Goal: Information Seeking & Learning: Learn about a topic

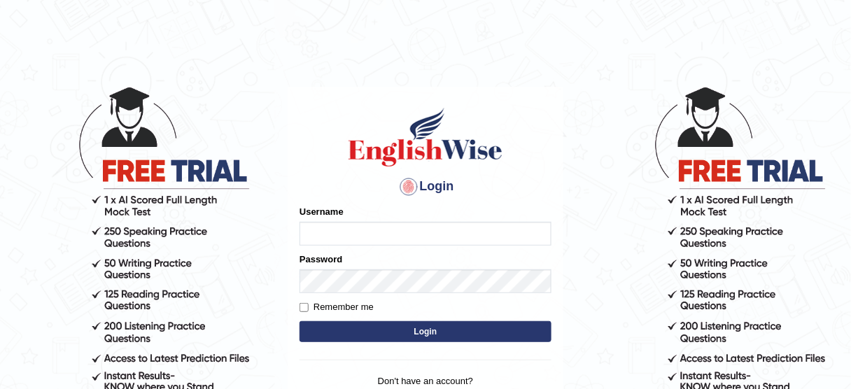
type input "532024"
click at [387, 330] on button "Login" at bounding box center [426, 331] width 252 height 21
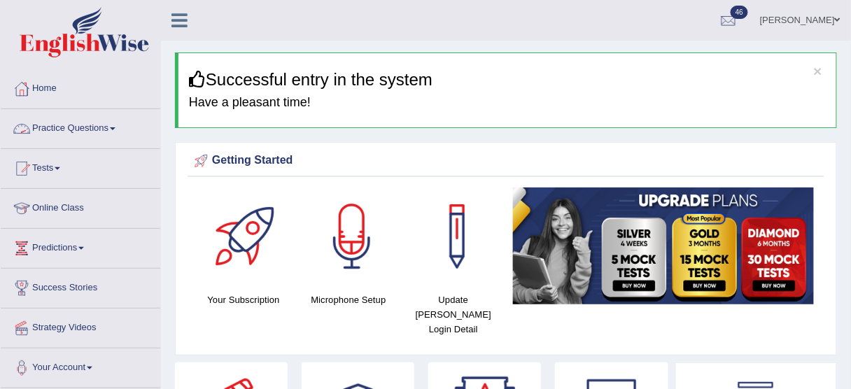
click at [38, 127] on link "Practice Questions" at bounding box center [81, 126] width 160 height 35
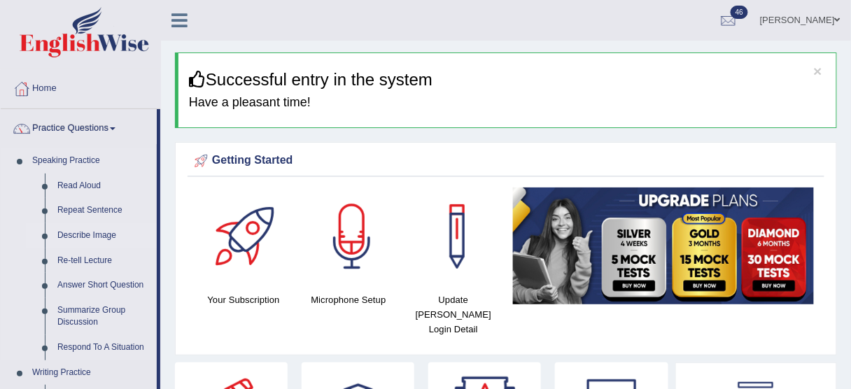
click at [73, 236] on link "Describe Image" at bounding box center [104, 235] width 106 height 25
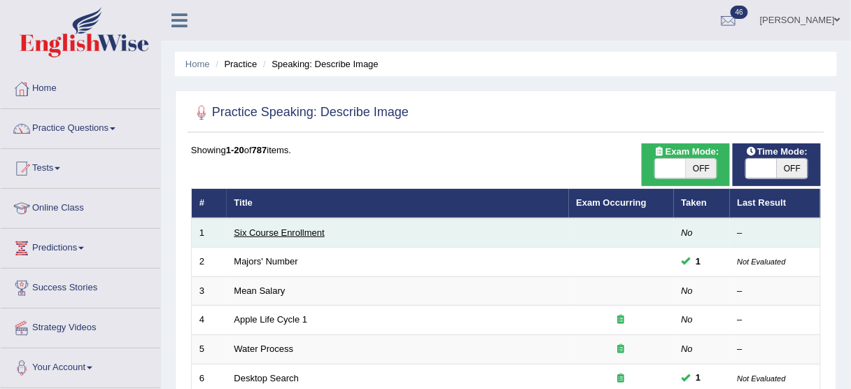
click at [289, 228] on link "Six Course Enrollment" at bounding box center [280, 233] width 90 height 11
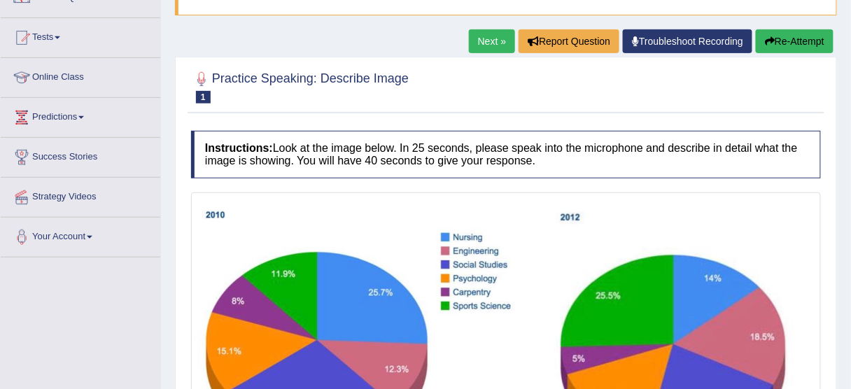
scroll to position [112, 0]
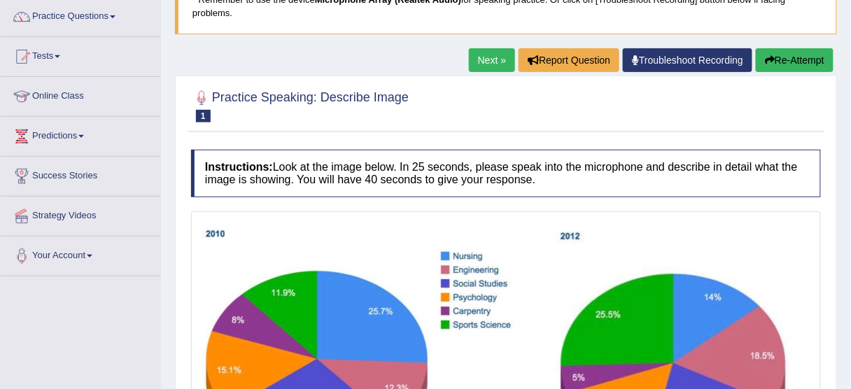
click at [490, 57] on link "Next »" at bounding box center [492, 60] width 46 height 24
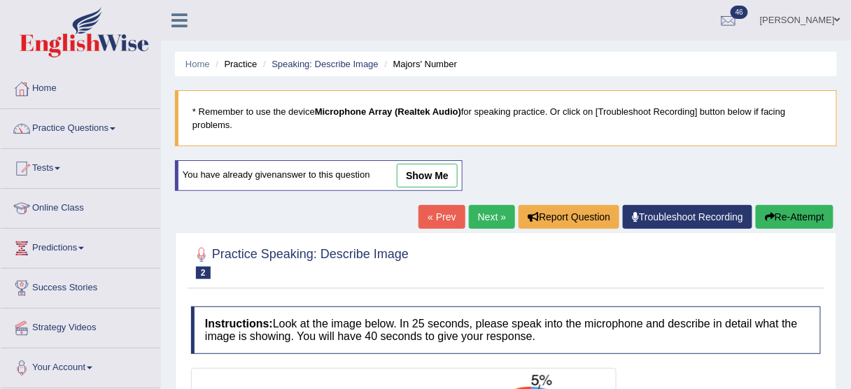
click at [496, 215] on link "Next »" at bounding box center [492, 217] width 46 height 24
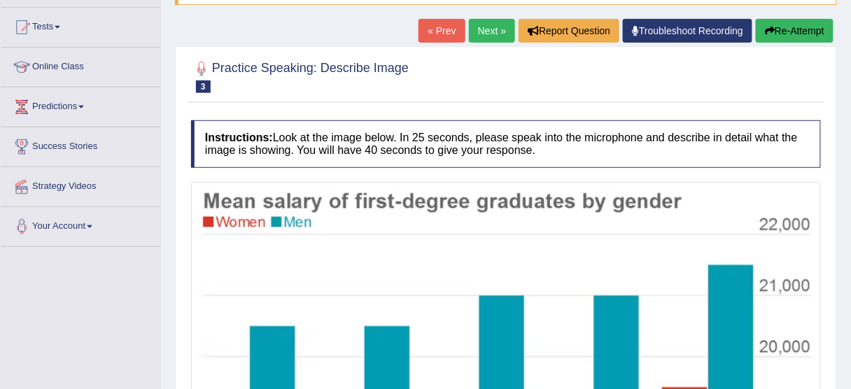
scroll to position [97, 0]
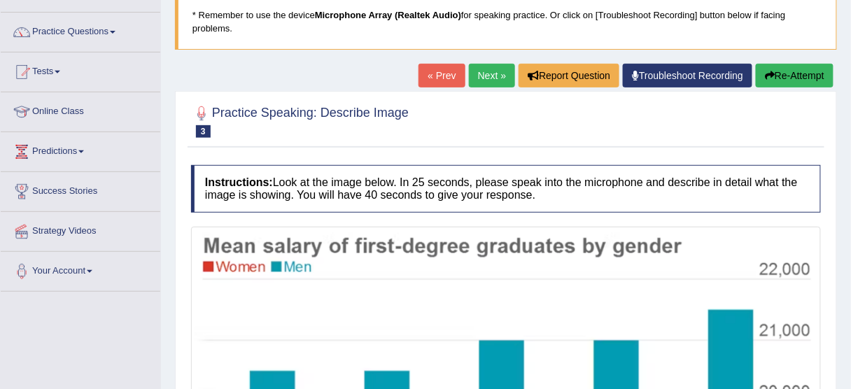
click at [473, 74] on link "Next »" at bounding box center [492, 76] width 46 height 24
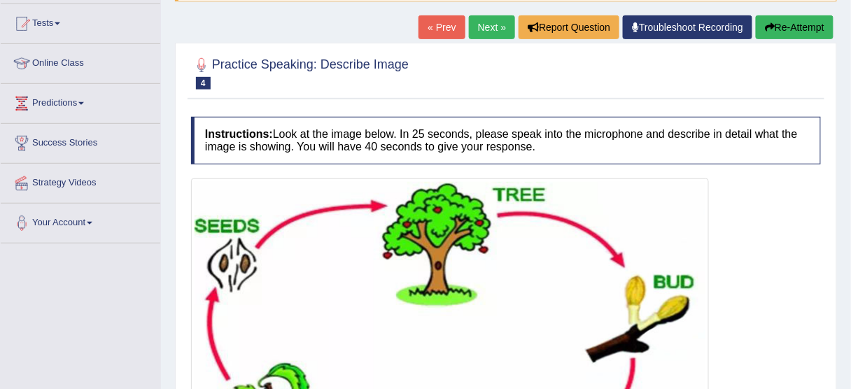
scroll to position [87, 0]
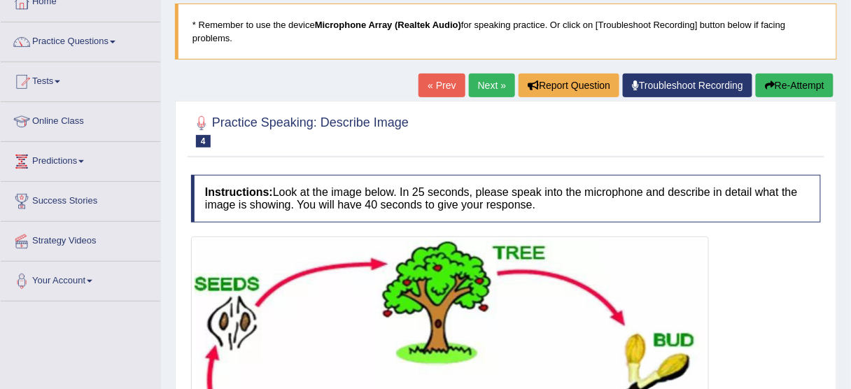
click at [473, 74] on link "Next »" at bounding box center [492, 86] width 46 height 24
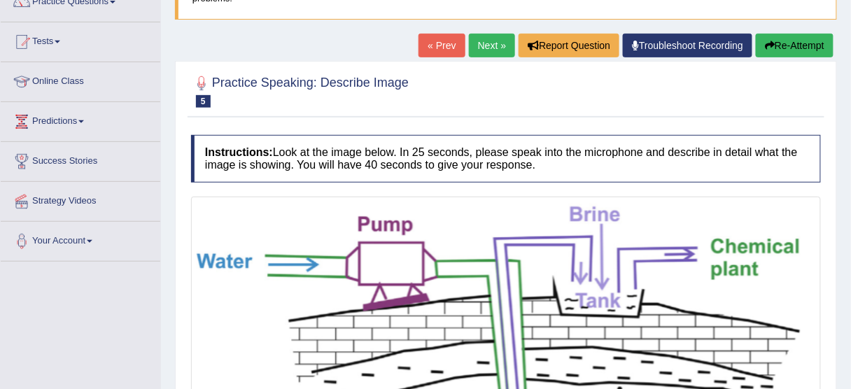
scroll to position [112, 0]
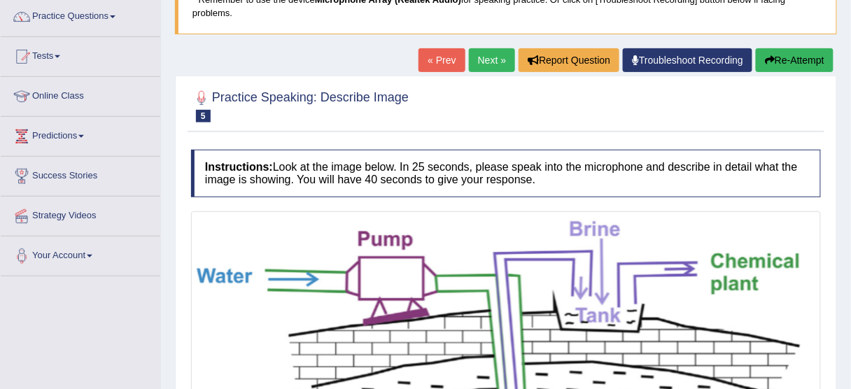
click at [498, 69] on link "Next »" at bounding box center [492, 60] width 46 height 24
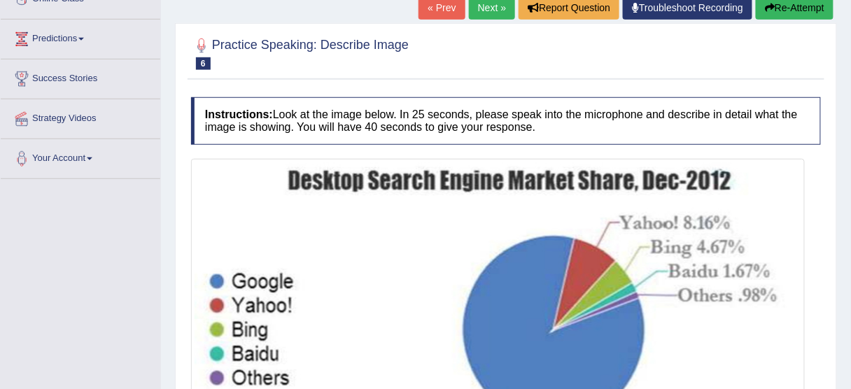
scroll to position [112, 0]
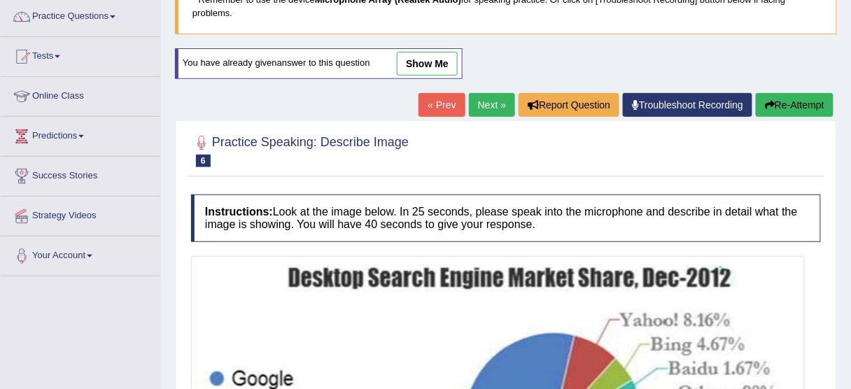
click at [474, 106] on link "Next »" at bounding box center [492, 105] width 46 height 24
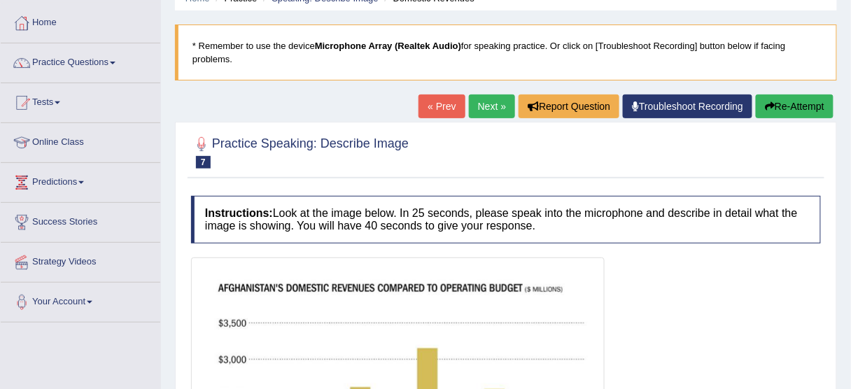
scroll to position [51, 0]
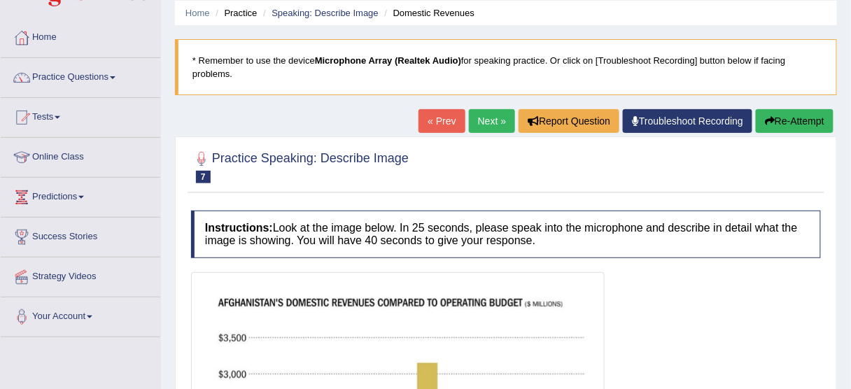
click at [494, 120] on link "Next »" at bounding box center [492, 121] width 46 height 24
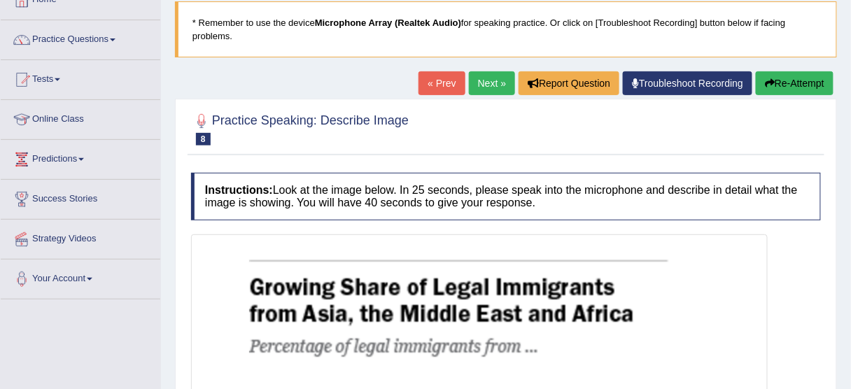
scroll to position [70, 0]
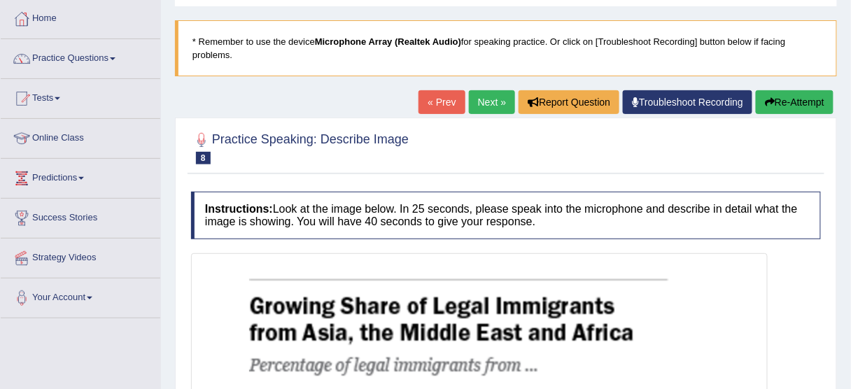
click at [496, 105] on link "Next »" at bounding box center [492, 102] width 46 height 24
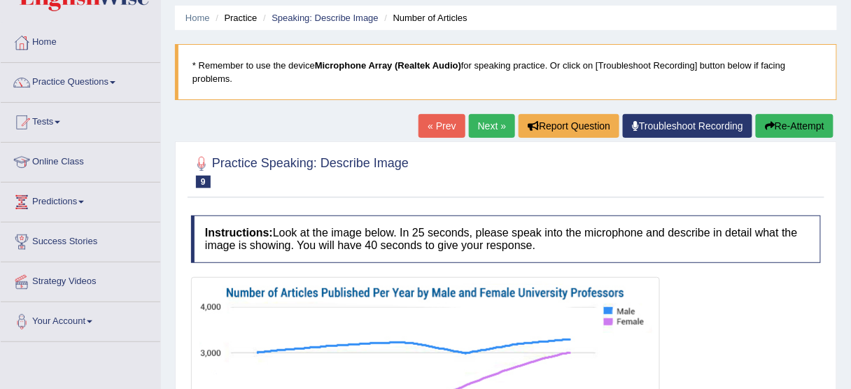
scroll to position [32, 0]
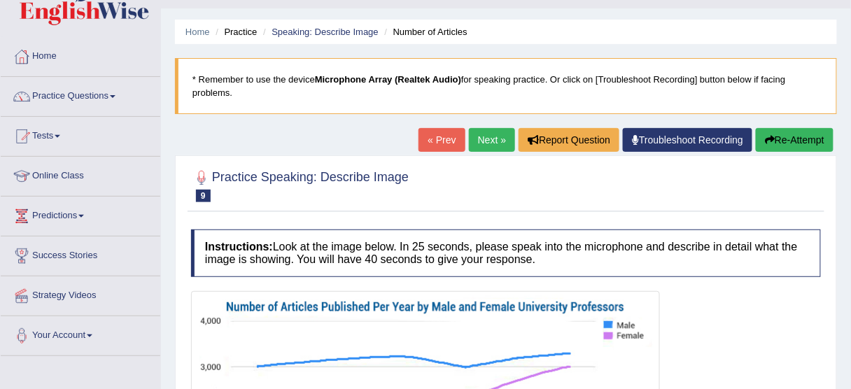
click at [499, 142] on link "Next »" at bounding box center [492, 140] width 46 height 24
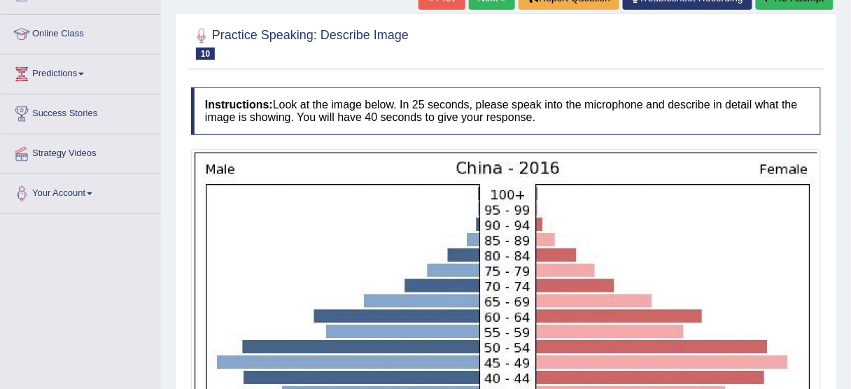
scroll to position [146, 0]
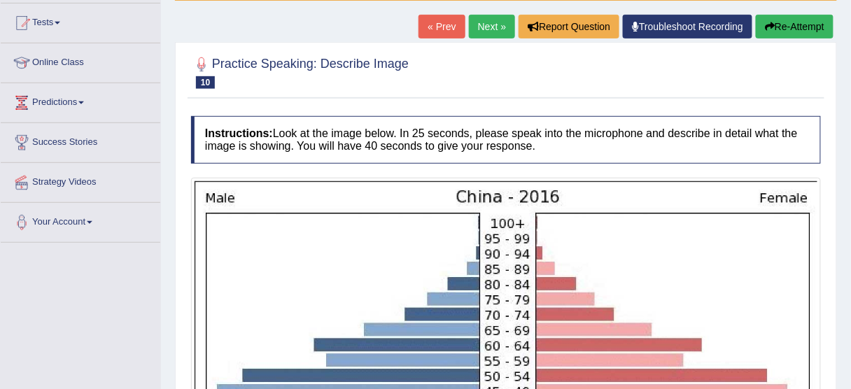
click at [492, 24] on link "Next »" at bounding box center [492, 27] width 46 height 24
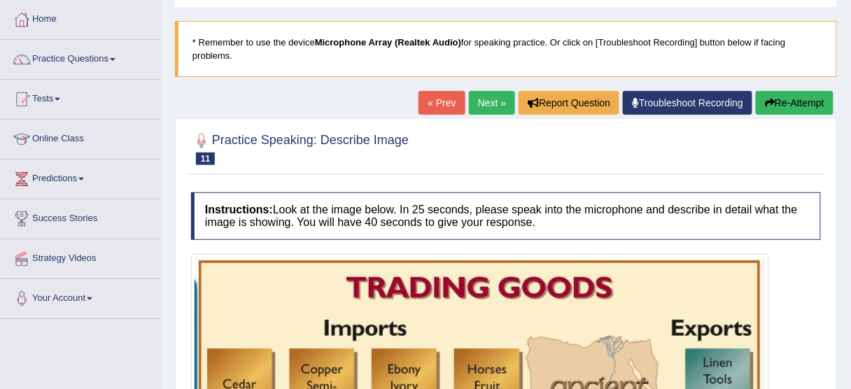
scroll to position [36, 0]
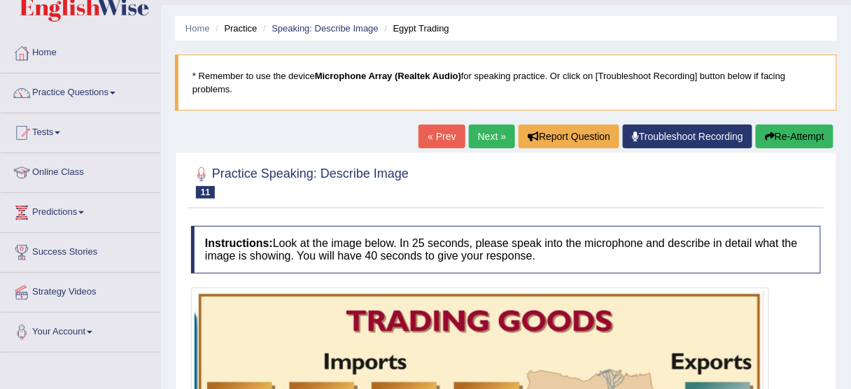
click at [487, 137] on link "Next »" at bounding box center [492, 137] width 46 height 24
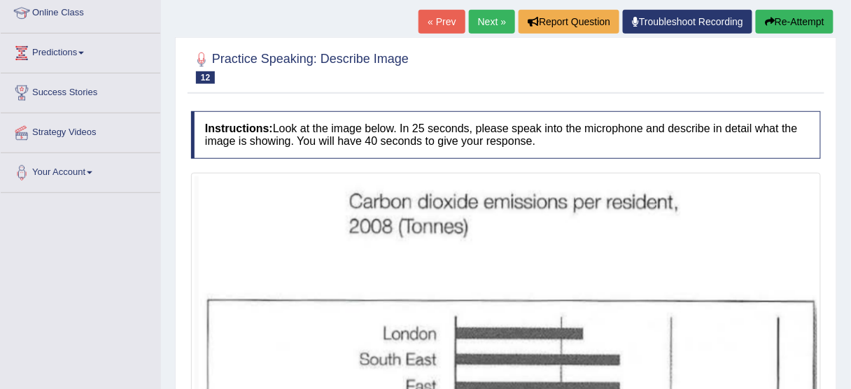
scroll to position [36, 0]
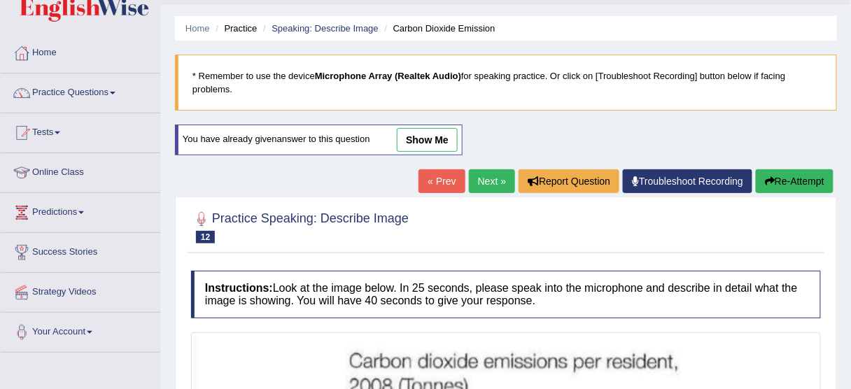
click at [490, 186] on link "Next »" at bounding box center [492, 181] width 46 height 24
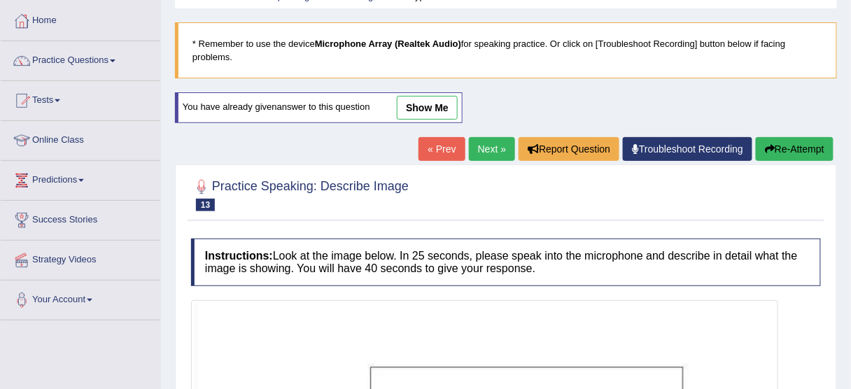
scroll to position [50, 0]
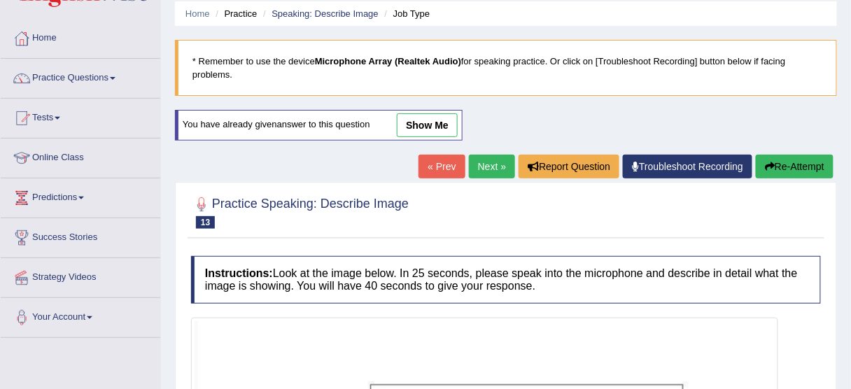
click at [496, 164] on link "Next »" at bounding box center [492, 167] width 46 height 24
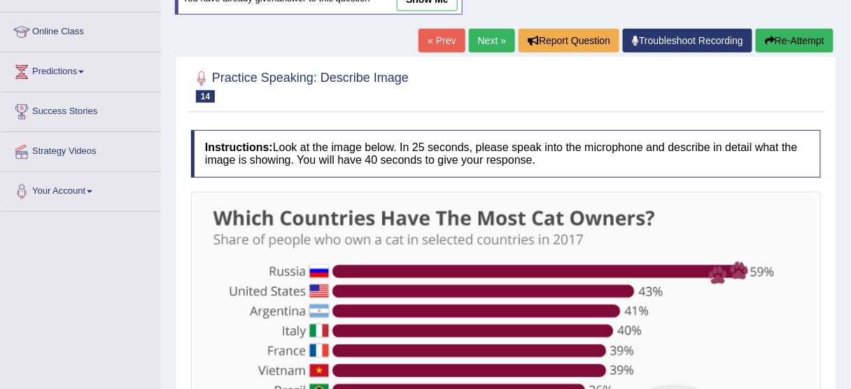
scroll to position [78, 0]
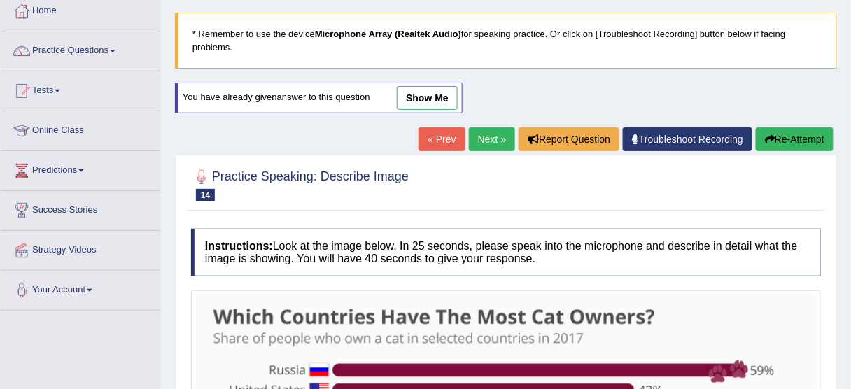
click at [482, 136] on link "Next »" at bounding box center [492, 139] width 46 height 24
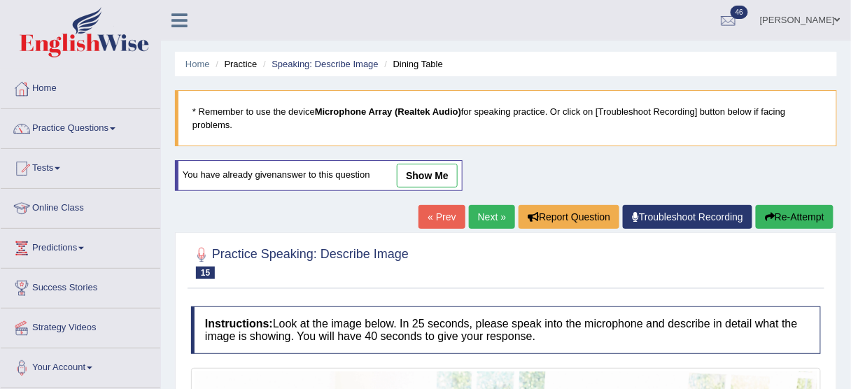
click at [496, 212] on link "Next »" at bounding box center [492, 217] width 46 height 24
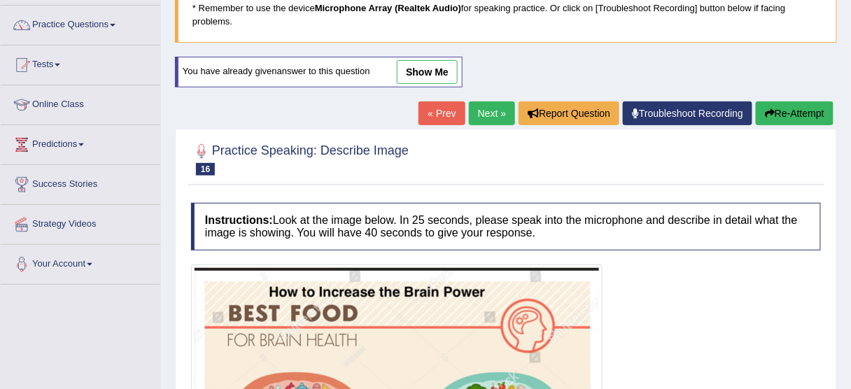
scroll to position [83, 0]
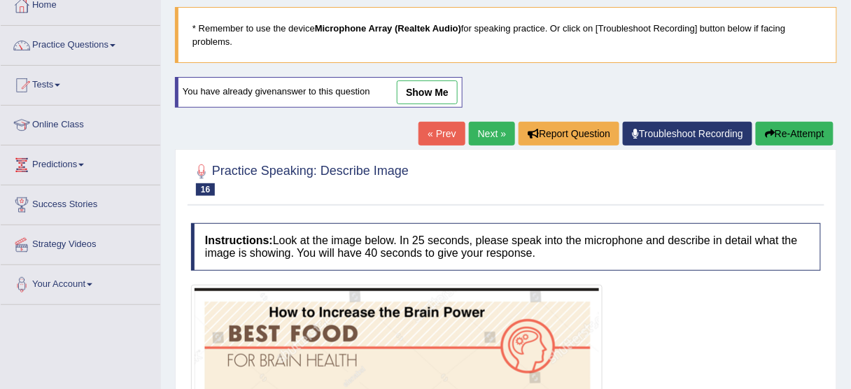
click at [494, 126] on link "Next »" at bounding box center [492, 134] width 46 height 24
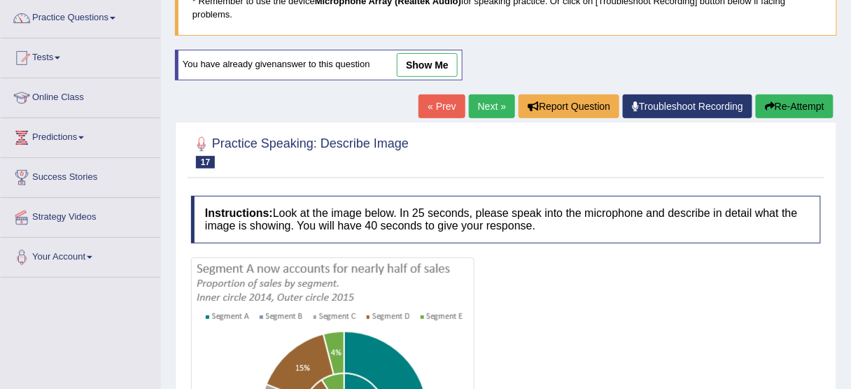
scroll to position [109, 0]
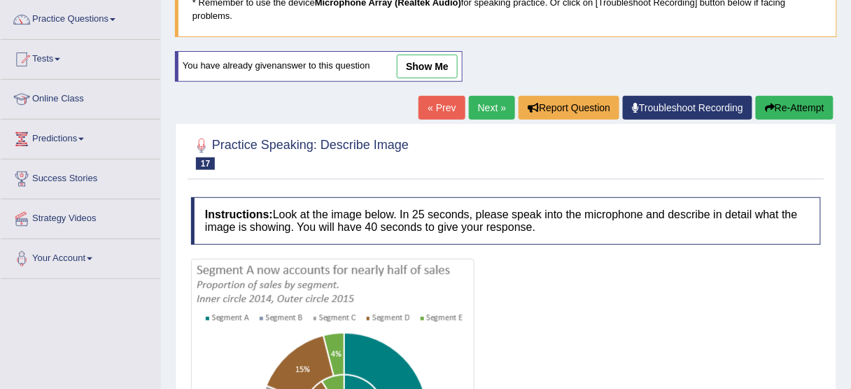
click at [487, 99] on link "Next »" at bounding box center [492, 108] width 46 height 24
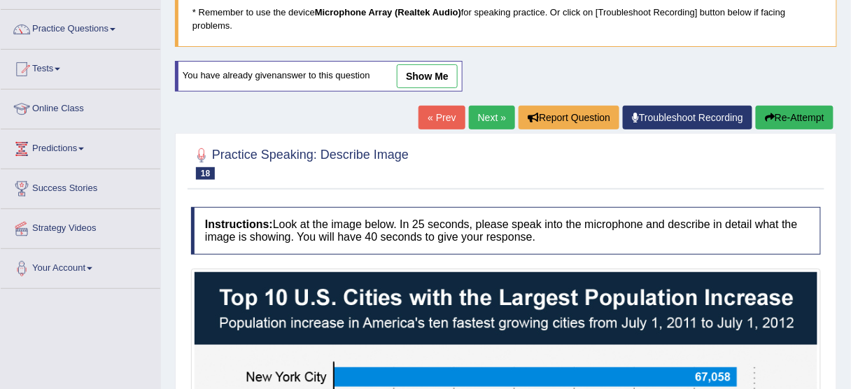
scroll to position [97, 0]
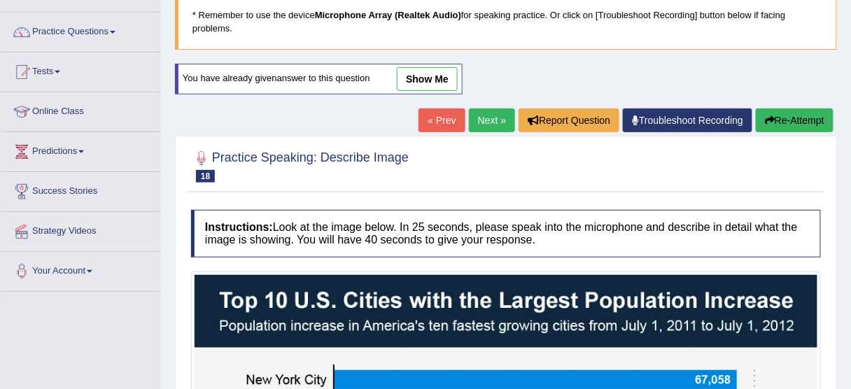
click at [510, 120] on div "« Prev Next » Report Question Troubleshoot Recording Re-Attempt" at bounding box center [628, 122] width 419 height 27
click at [486, 122] on link "Next »" at bounding box center [492, 121] width 46 height 24
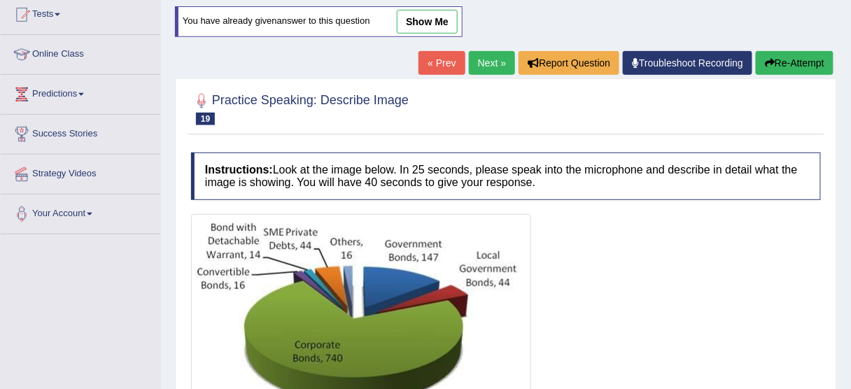
scroll to position [173, 0]
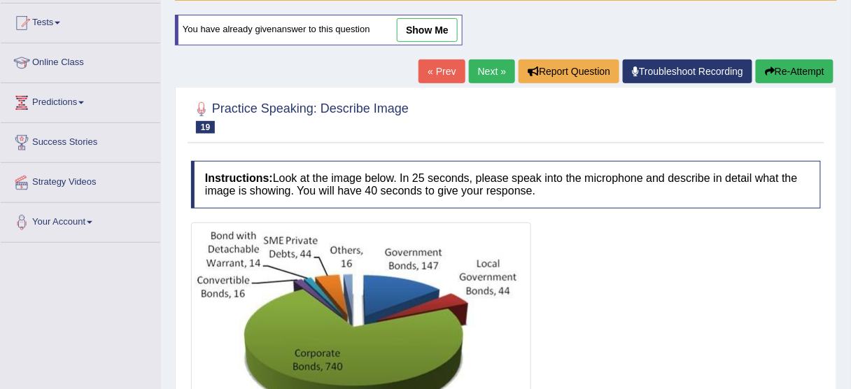
drag, startPoint x: 0, startPoint y: 0, endPoint x: 829, endPoint y: 109, distance: 836.0
click at [829, 109] on html "Toggle navigation Home Practice Questions Speaking Practice Read Aloud Repeat S…" at bounding box center [425, 48] width 851 height 389
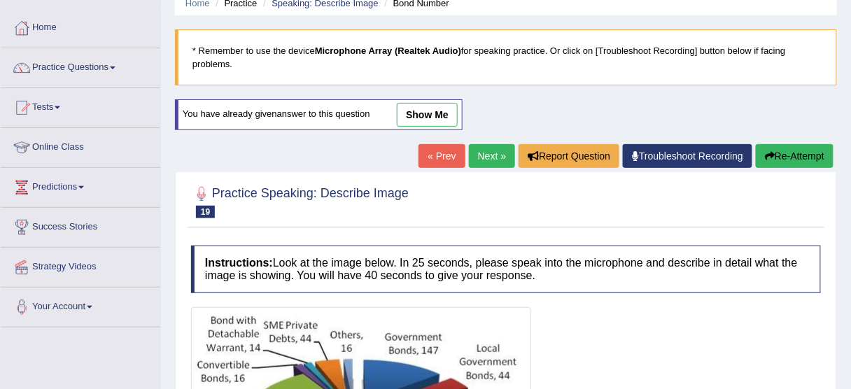
click at [482, 149] on link "Next »" at bounding box center [492, 156] width 46 height 24
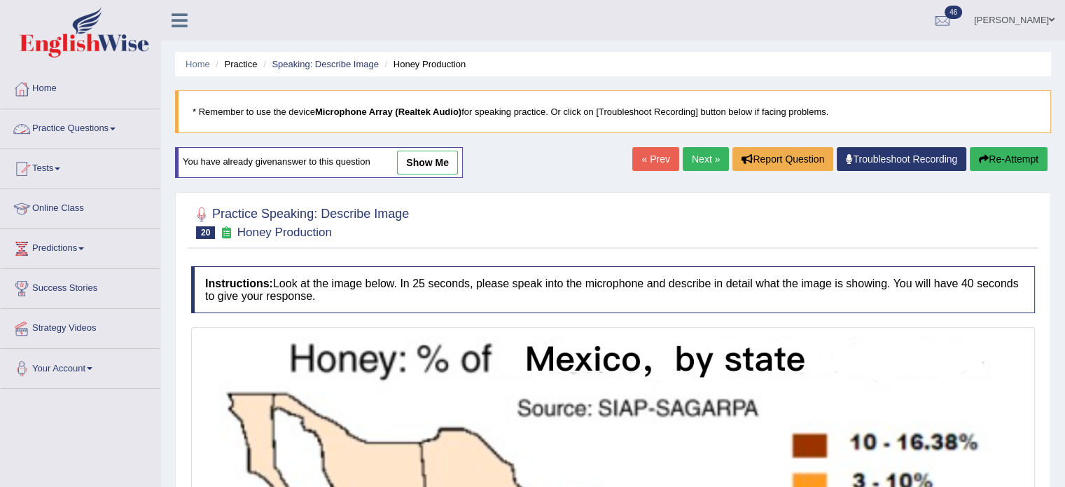
click at [99, 131] on link "Practice Questions" at bounding box center [81, 126] width 160 height 35
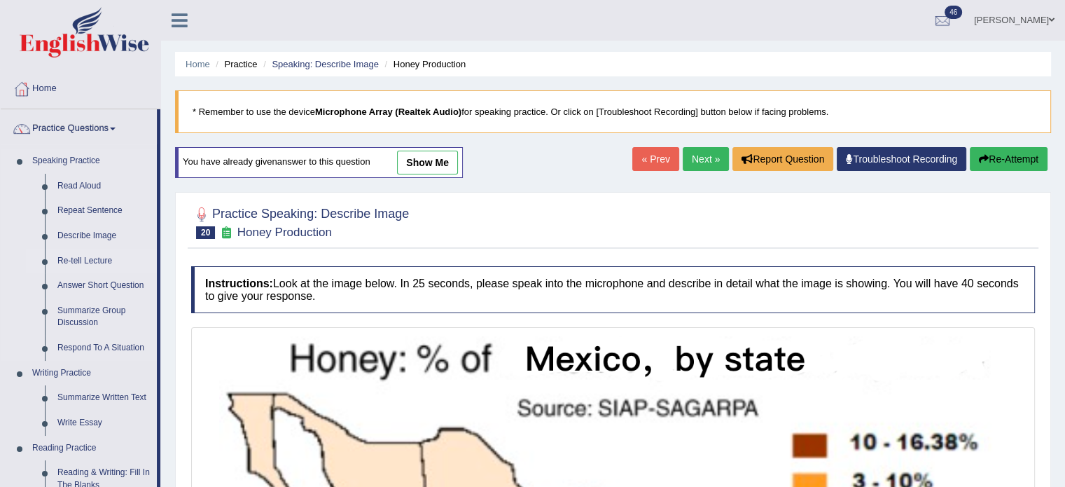
click at [95, 259] on link "Re-tell Lecture" at bounding box center [104, 261] width 106 height 25
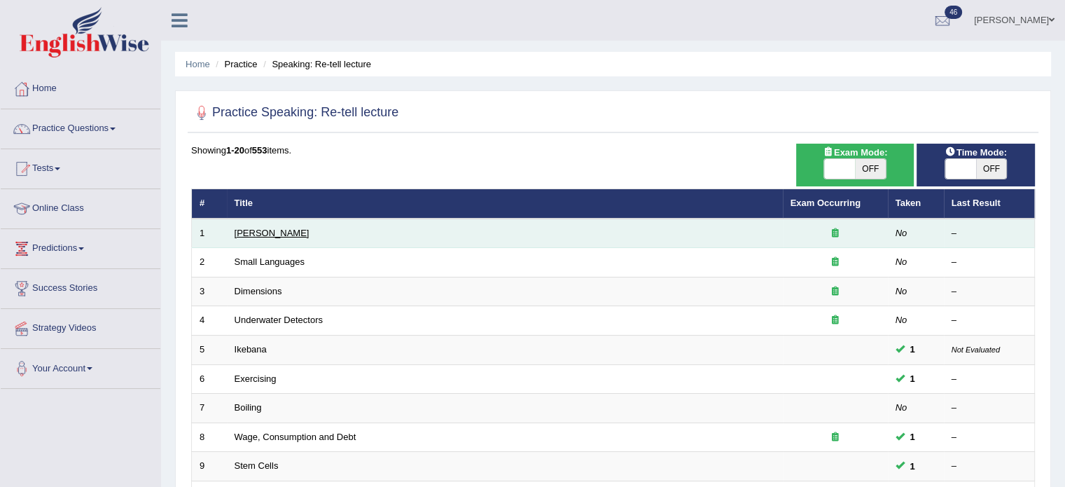
click at [266, 235] on link "[PERSON_NAME]" at bounding box center [272, 233] width 75 height 11
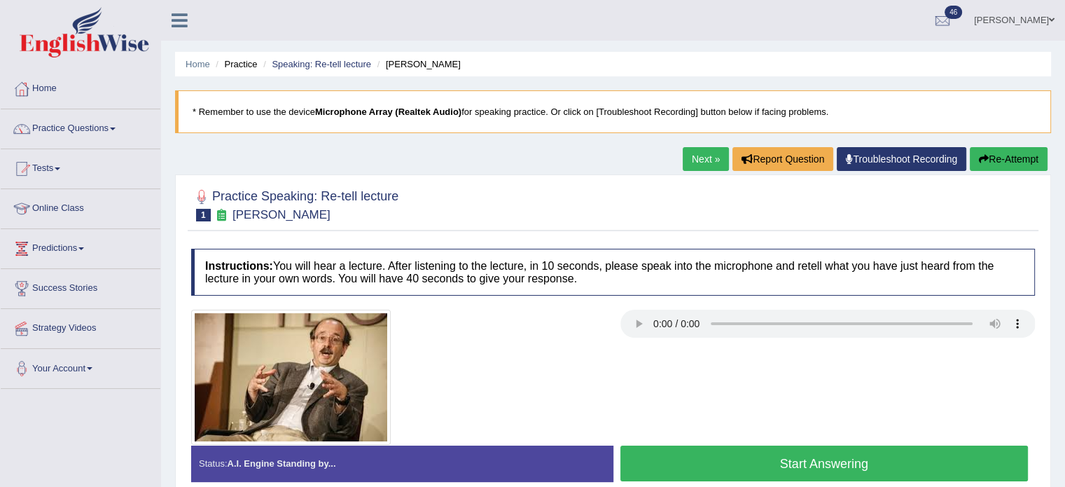
scroll to position [25, 0]
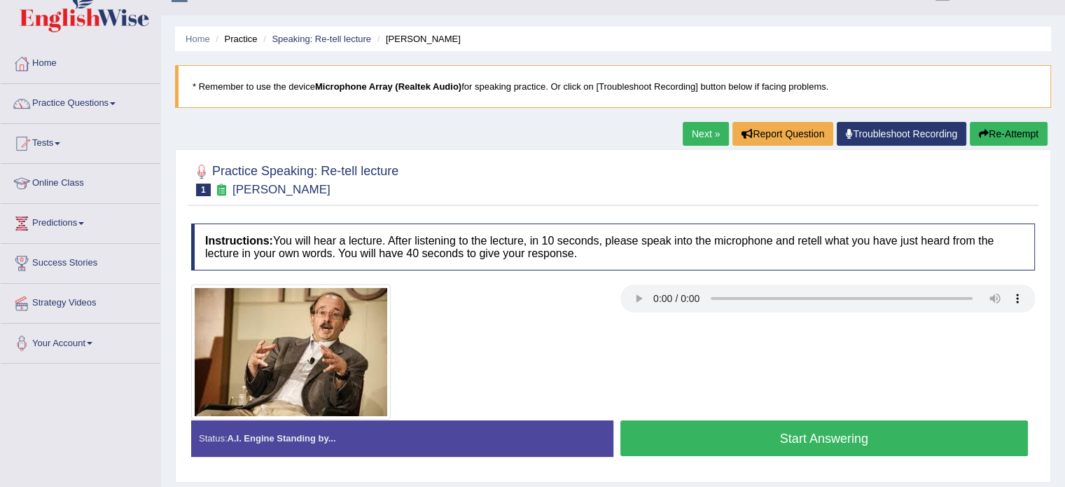
click at [929, 420] on button "Start Answering" at bounding box center [824, 438] width 408 height 36
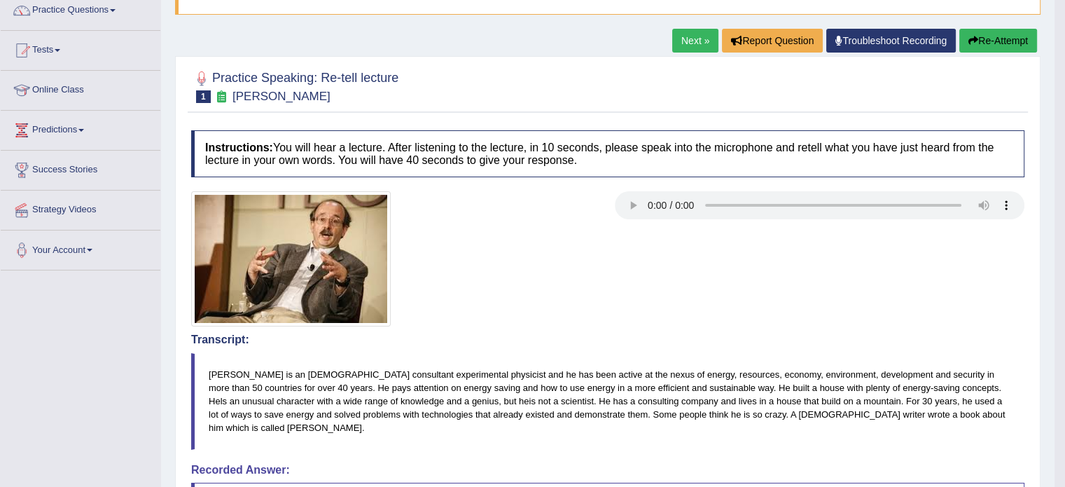
scroll to position [116, 0]
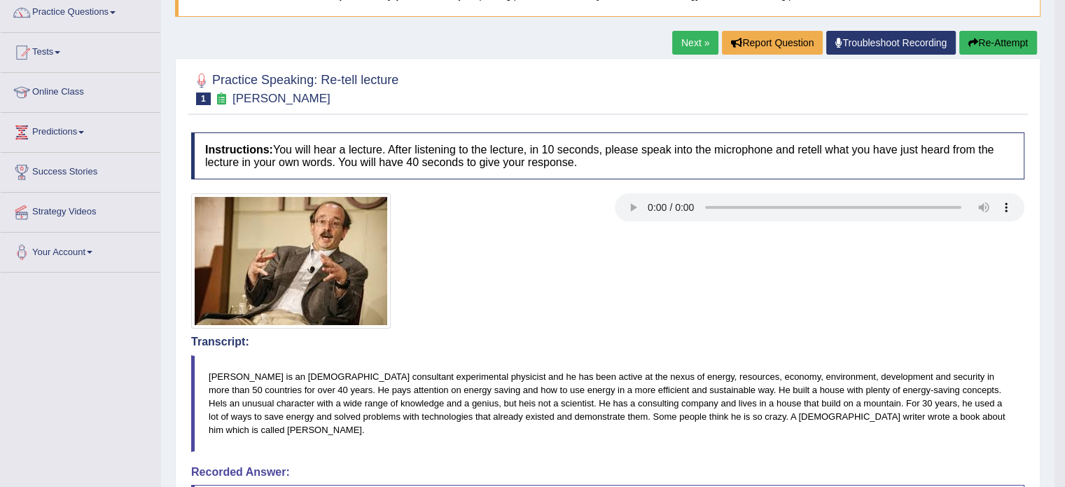
click at [1009, 53] on button "Re-Attempt" at bounding box center [998, 43] width 78 height 24
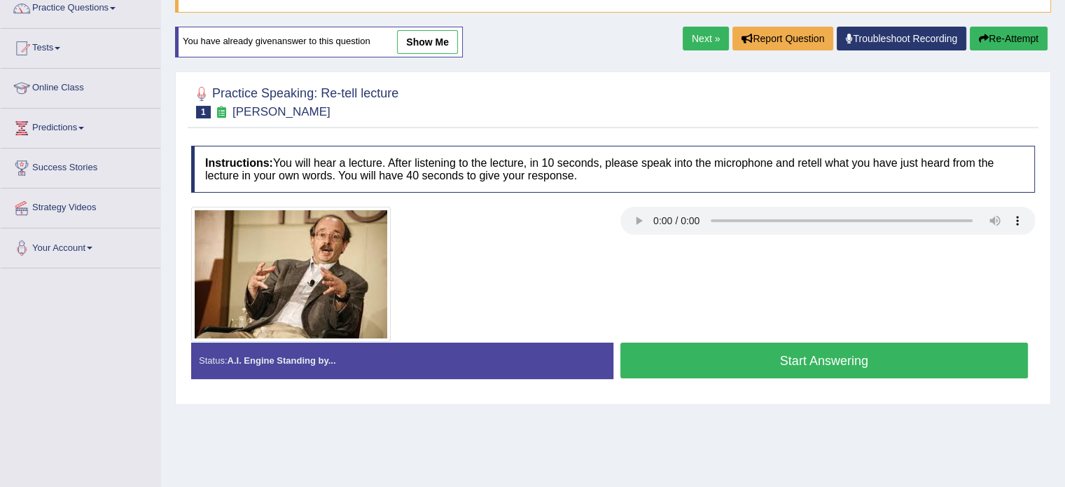
click at [787, 350] on button "Start Answering" at bounding box center [824, 360] width 408 height 36
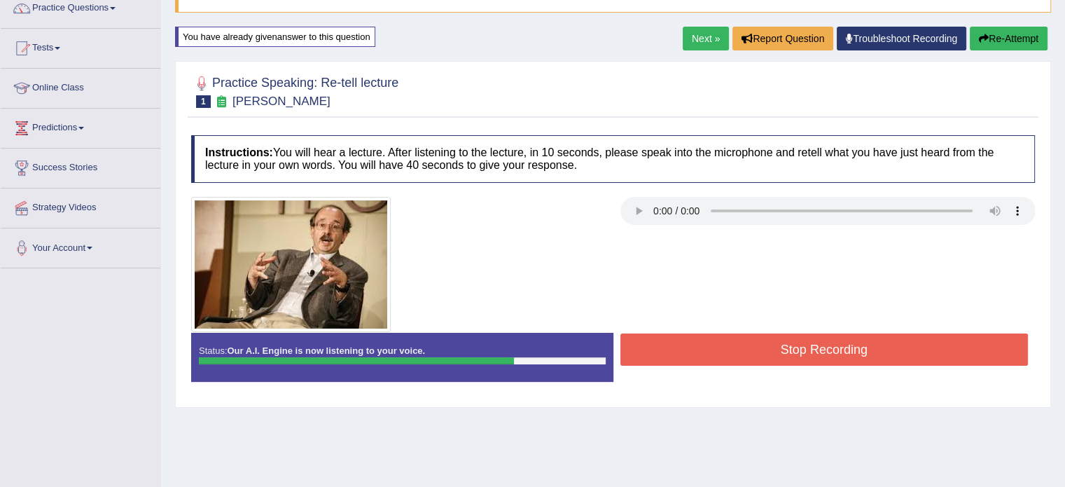
click at [787, 350] on button "Stop Recording" at bounding box center [824, 349] width 408 height 32
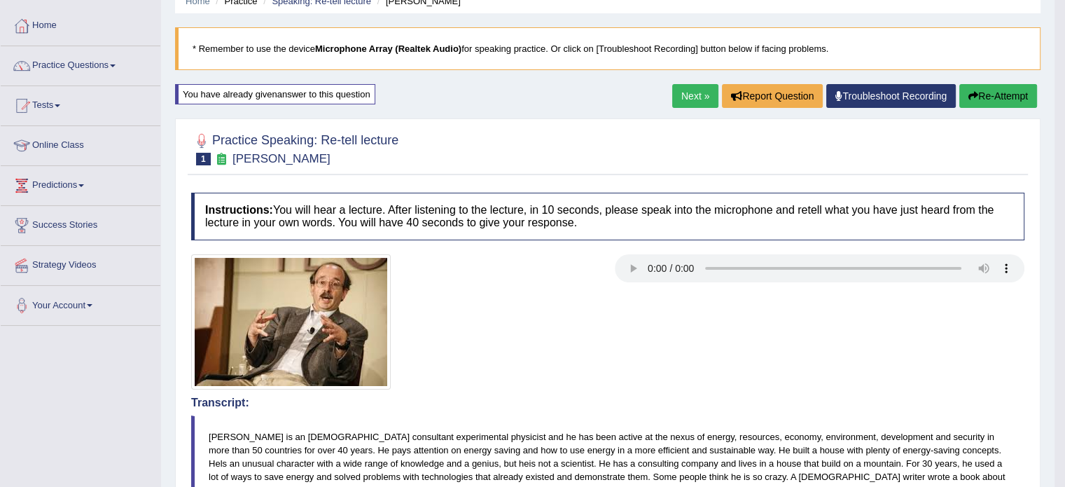
scroll to position [55, 0]
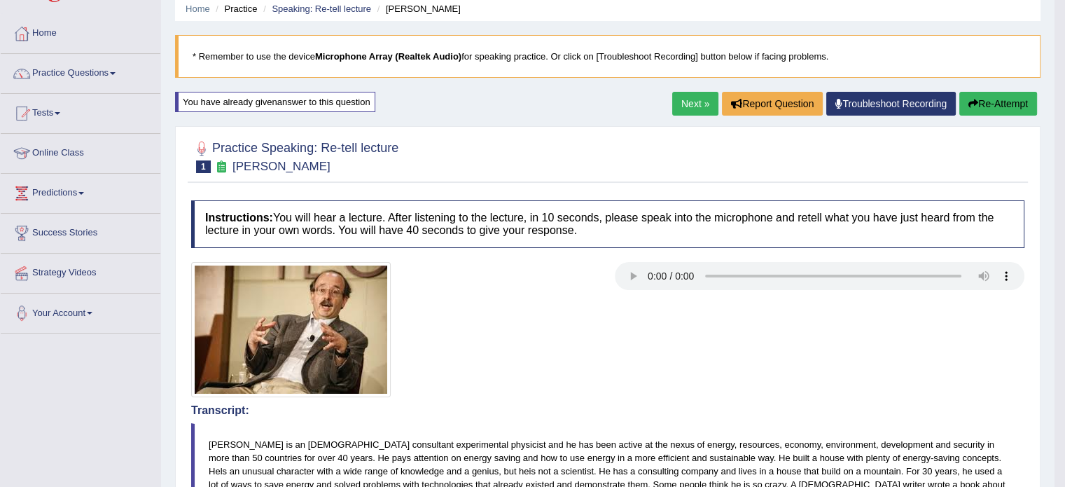
click at [680, 113] on link "Next »" at bounding box center [695, 104] width 46 height 24
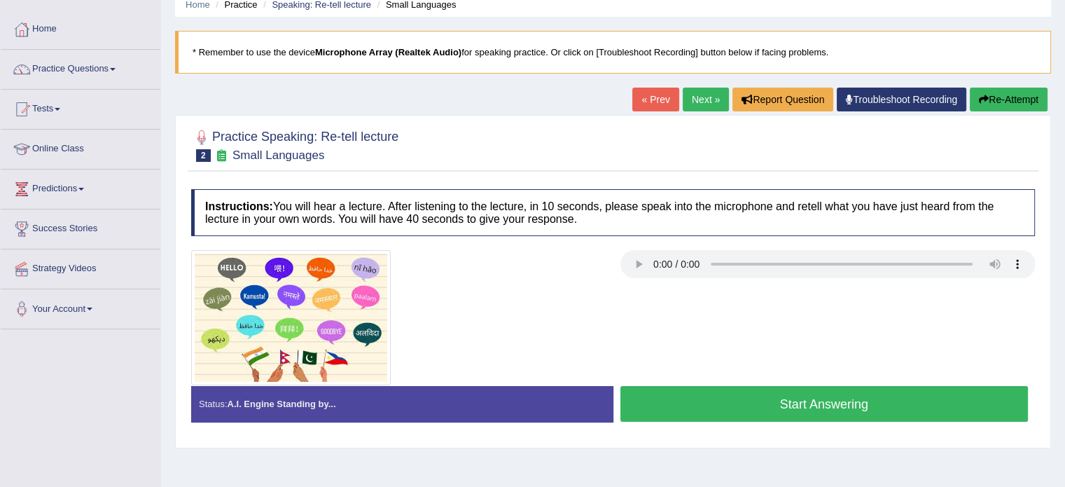
scroll to position [112, 0]
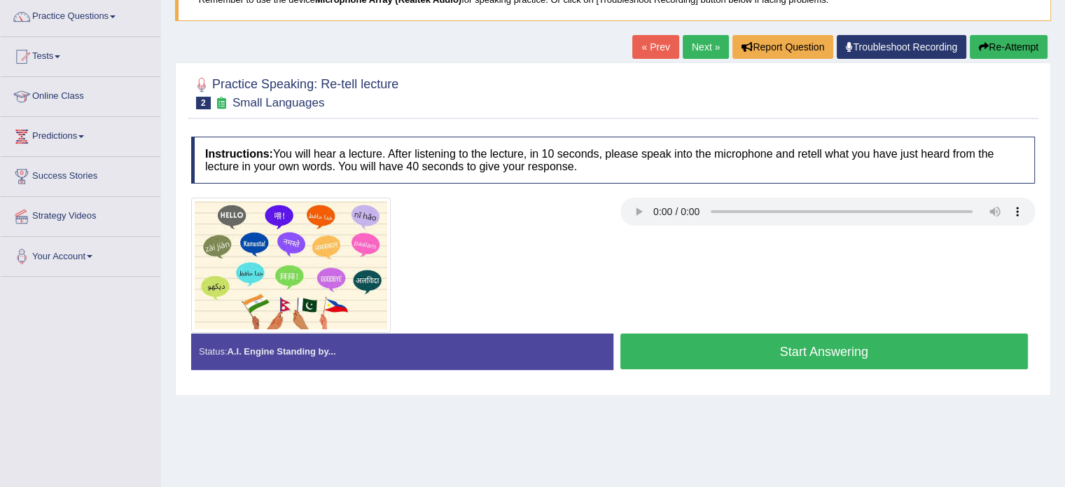
click at [879, 348] on button "Start Answering" at bounding box center [824, 351] width 408 height 36
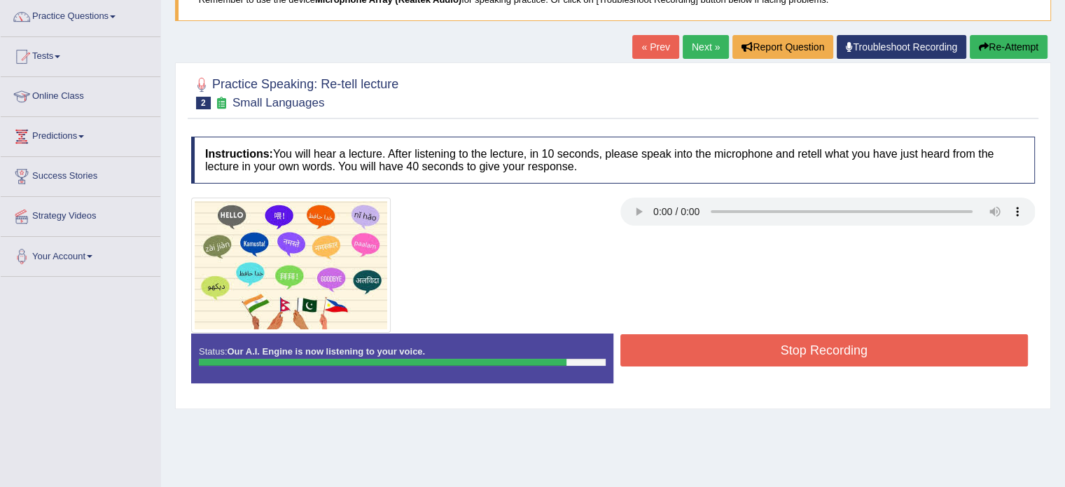
click at [879, 348] on button "Stop Recording" at bounding box center [824, 350] width 408 height 32
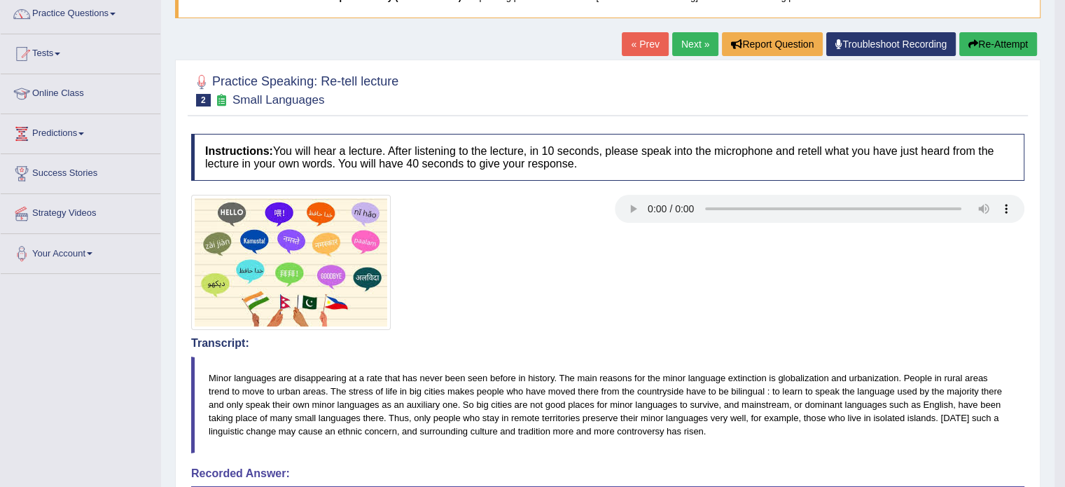
scroll to position [73, 0]
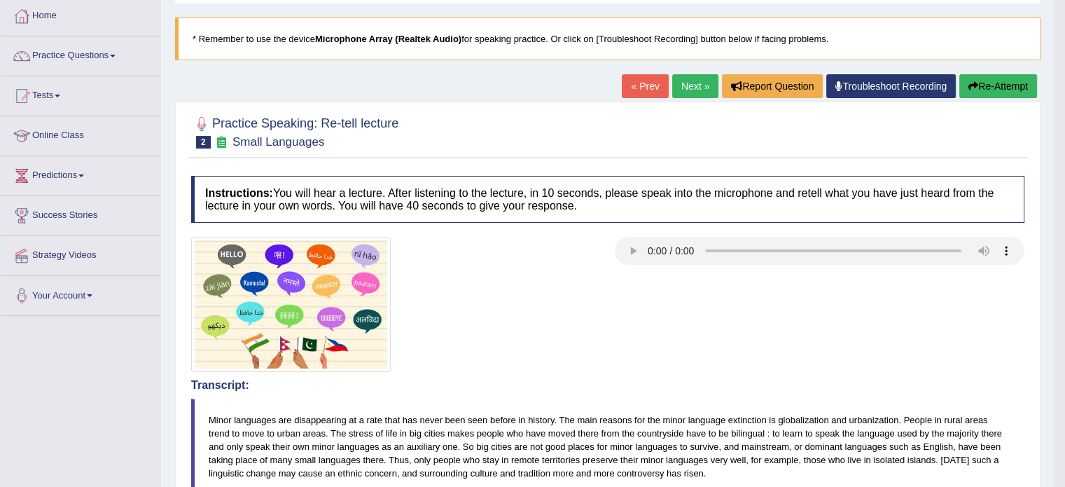
click at [983, 95] on button "Re-Attempt" at bounding box center [998, 86] width 78 height 24
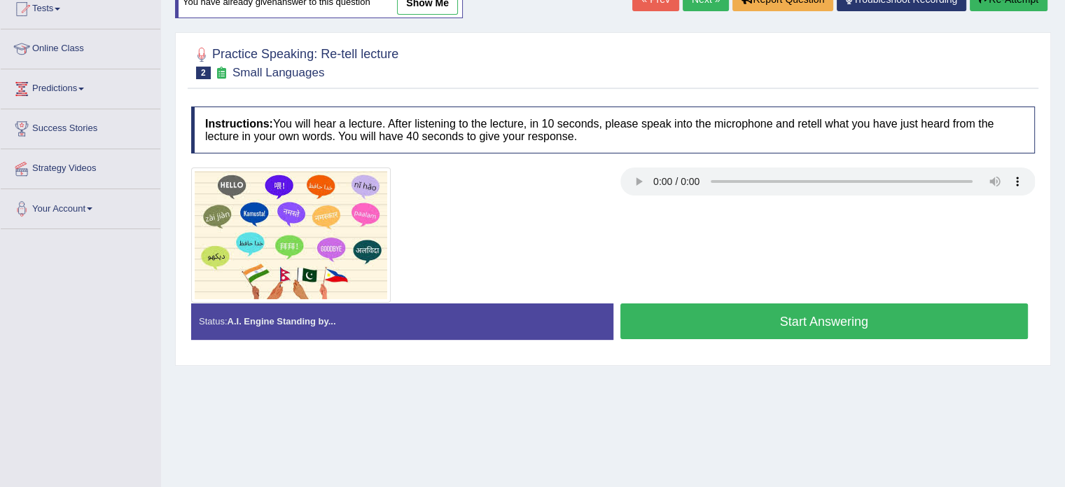
scroll to position [160, 0]
